Goal: Find contact information: Find contact information

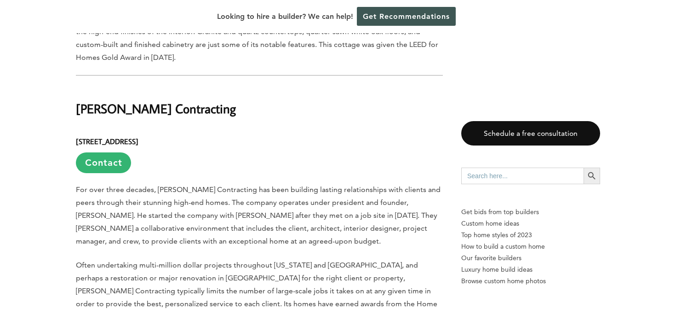
scroll to position [1743, 0]
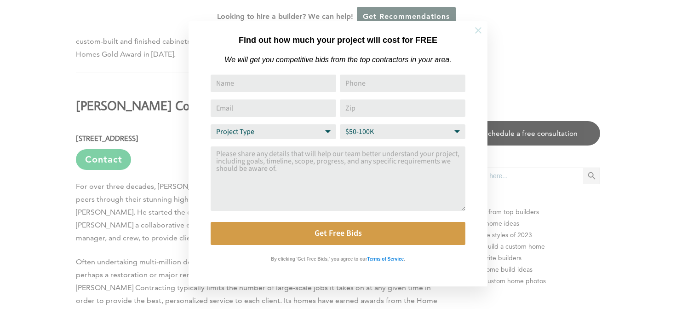
click at [479, 31] on icon at bounding box center [478, 30] width 10 height 10
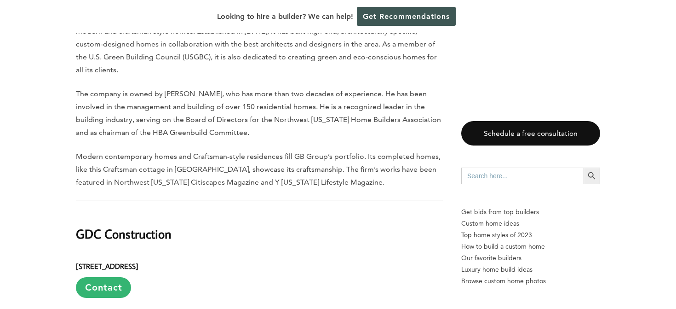
scroll to position [2816, 0]
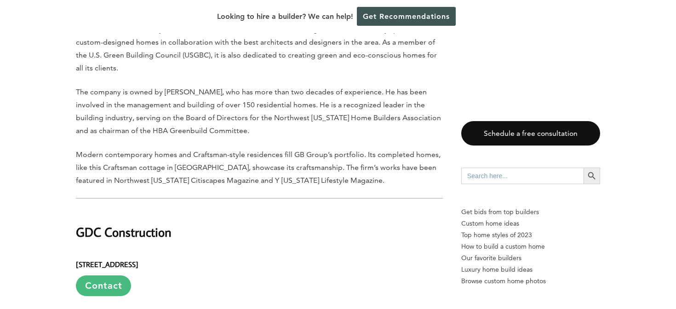
click at [111, 275] on link "Contact" at bounding box center [103, 285] width 55 height 21
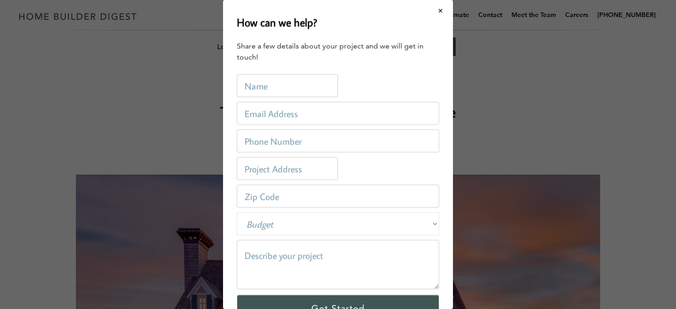
click at [482, 231] on div "How can we help? Share a few details about your project and we will get in touc…" at bounding box center [338, 154] width 676 height 309
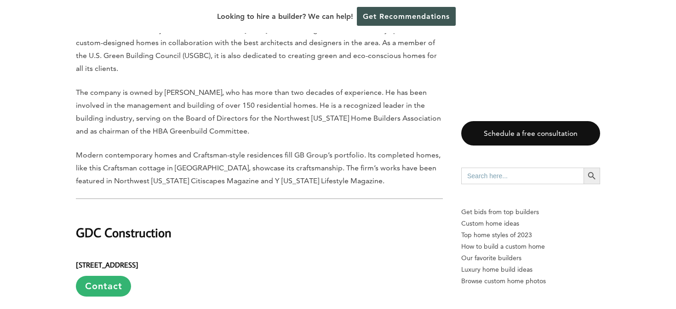
scroll to position [2816, 0]
click at [181, 209] on h2 "GDC Construction" at bounding box center [259, 225] width 367 height 32
drag, startPoint x: 181, startPoint y: 171, endPoint x: 32, endPoint y: 174, distance: 149.1
copy h2 "GDC Construction"
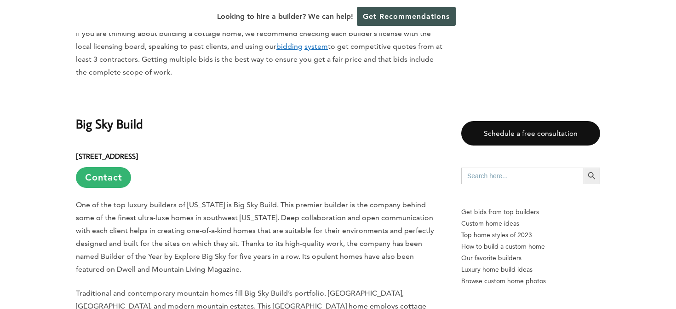
scroll to position [588, 0]
click at [158, 101] on h2 "Big Sky Build" at bounding box center [259, 117] width 367 height 32
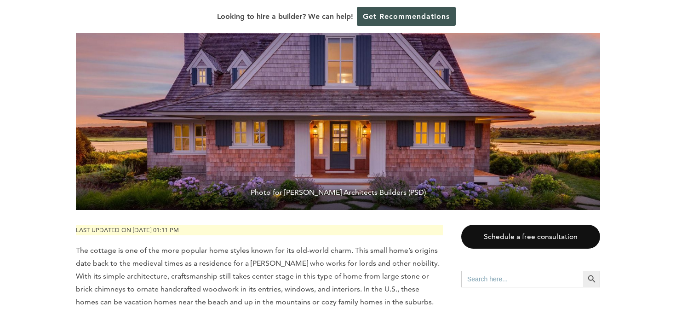
scroll to position [192, 0]
